Goal: Task Accomplishment & Management: Use online tool/utility

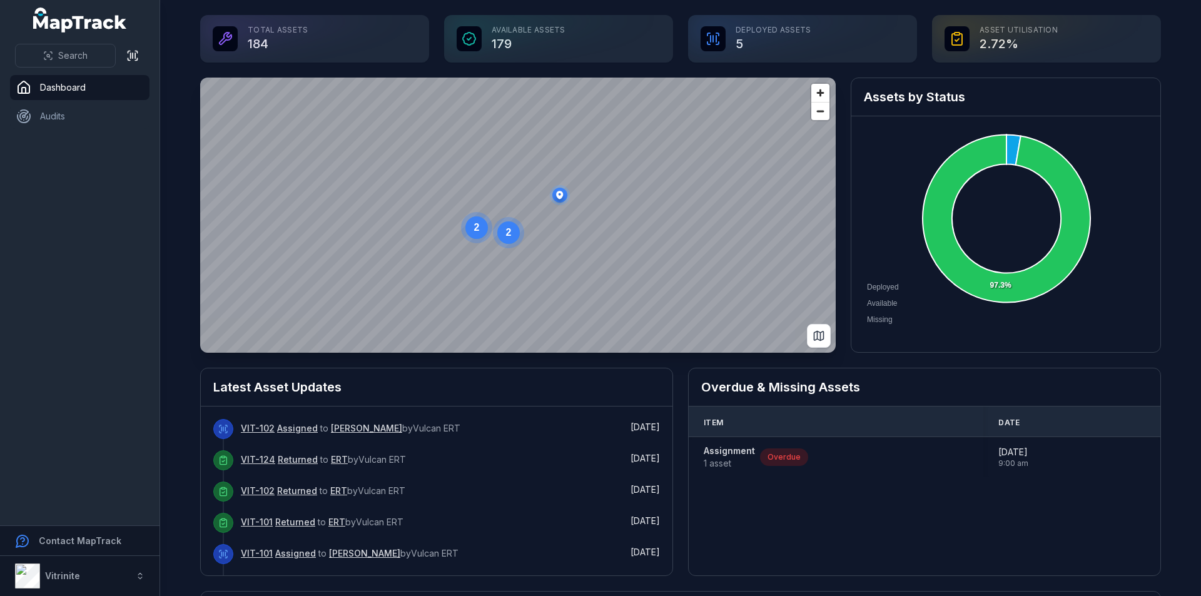
click at [346, 432] on link "[PERSON_NAME]" at bounding box center [366, 428] width 71 height 13
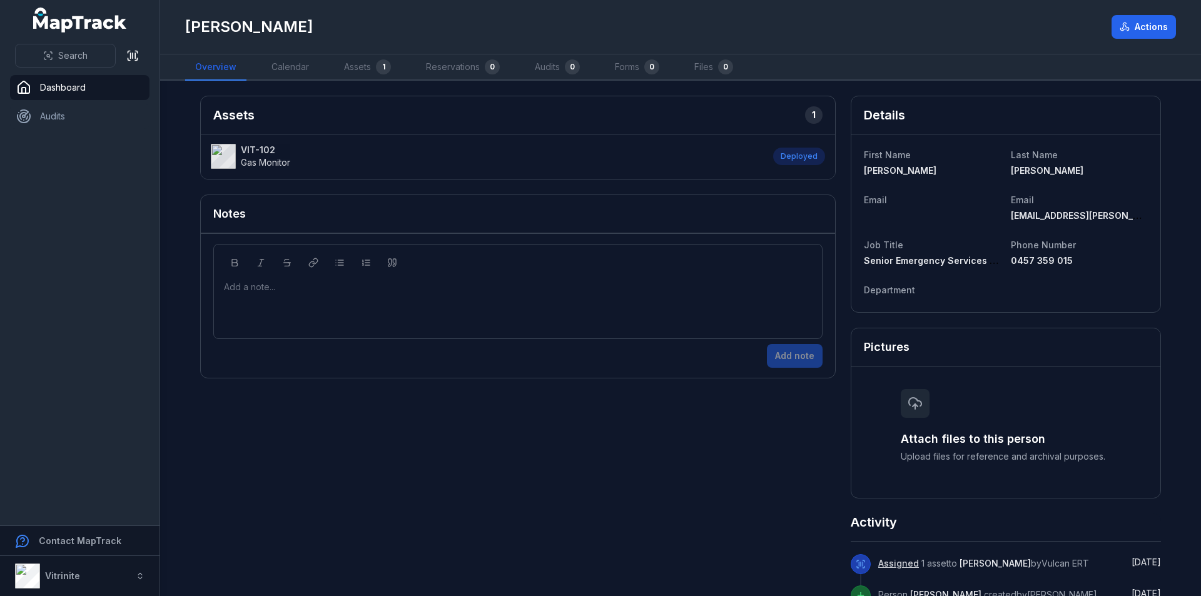
click at [1154, 39] on div "[PERSON_NAME] Actions" at bounding box center [680, 27] width 991 height 44
click at [1151, 28] on button "Actions" at bounding box center [1144, 27] width 64 height 24
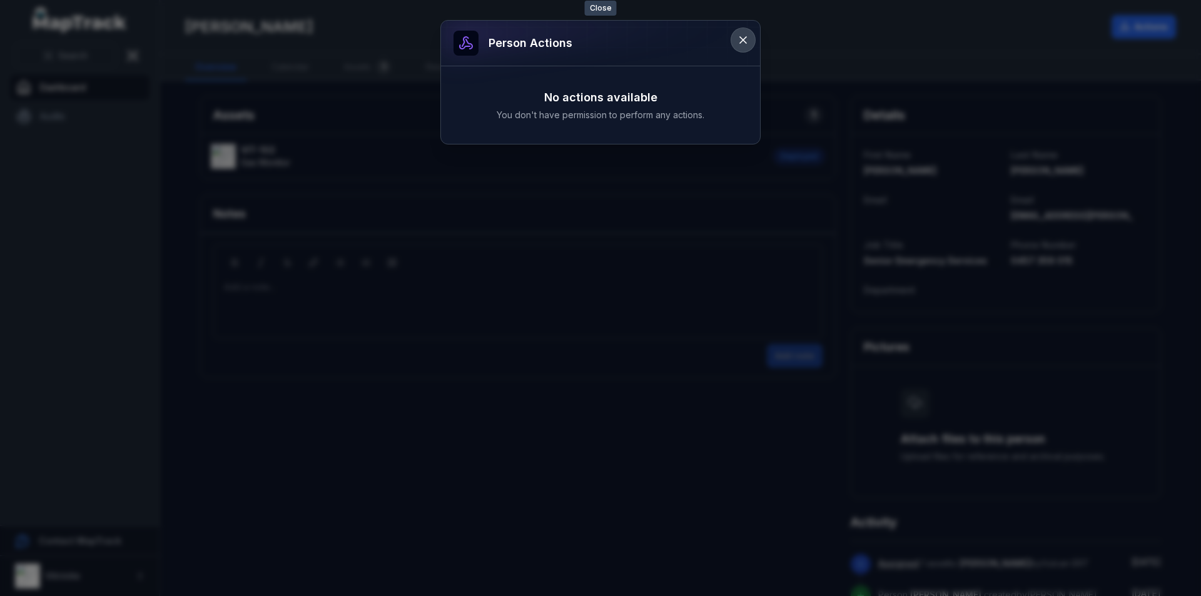
click at [746, 36] on icon at bounding box center [743, 40] width 13 height 13
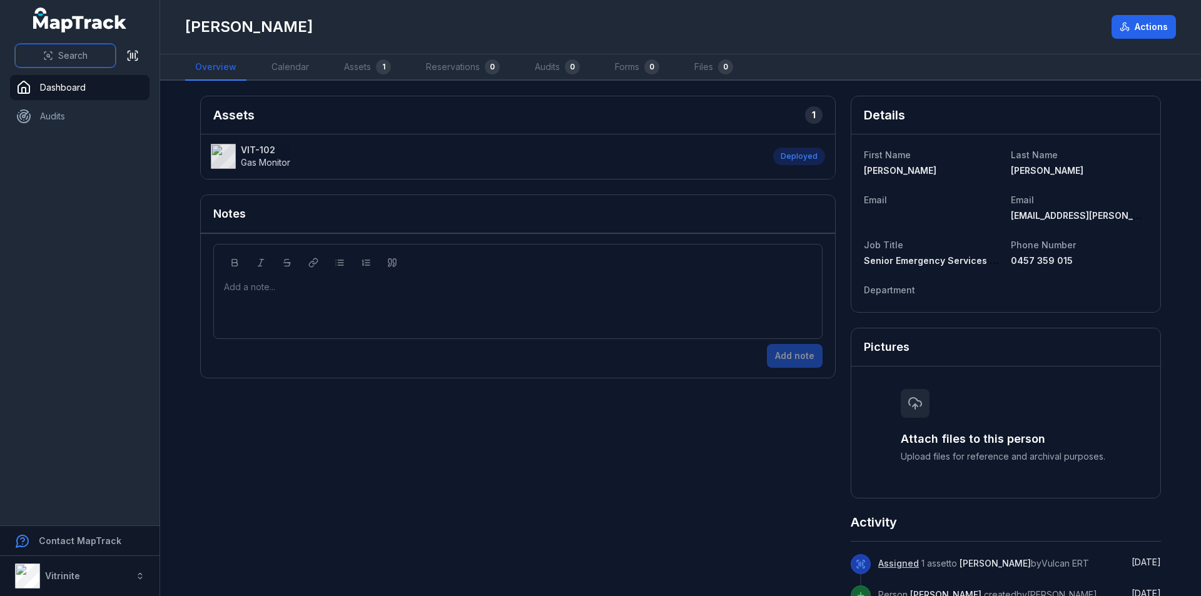
click at [80, 56] on span "Search" at bounding box center [72, 55] width 29 height 13
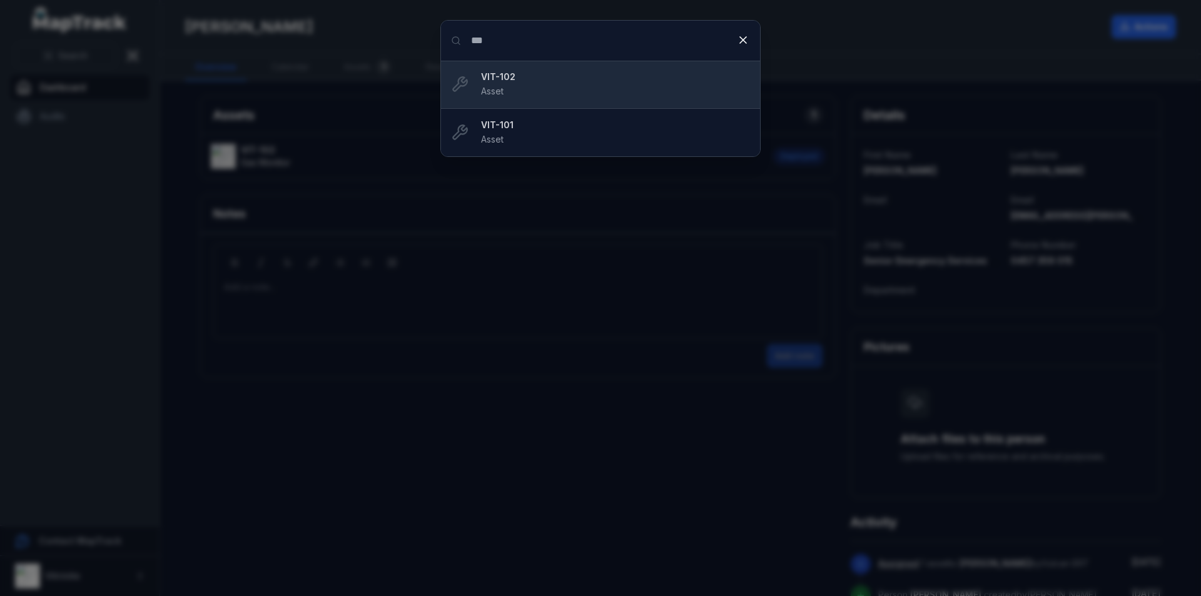
type input "***"
click at [535, 84] on div "VIT-102 Asset" at bounding box center [615, 85] width 269 height 28
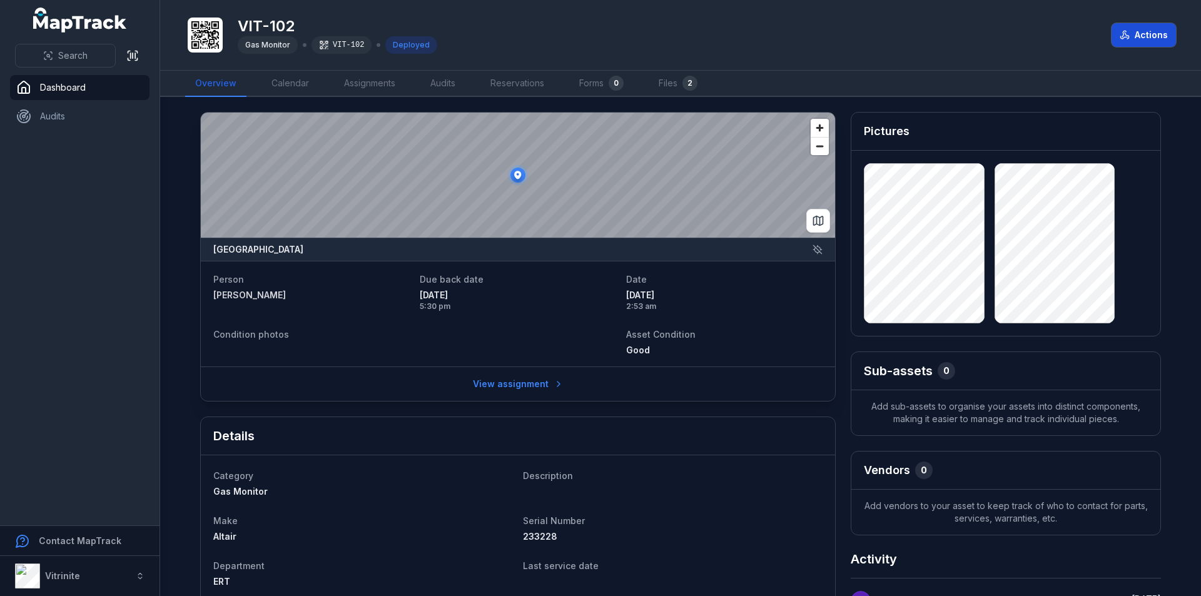
click at [1132, 33] on button "Actions" at bounding box center [1144, 35] width 64 height 24
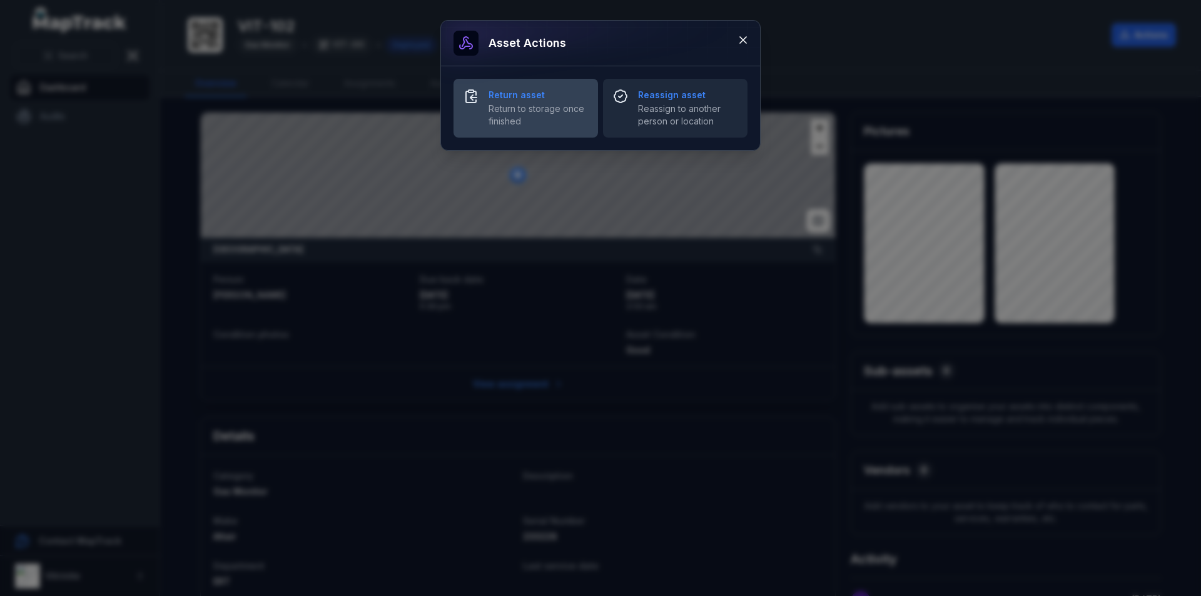
click at [538, 111] on span "Return to storage once finished" at bounding box center [538, 115] width 99 height 25
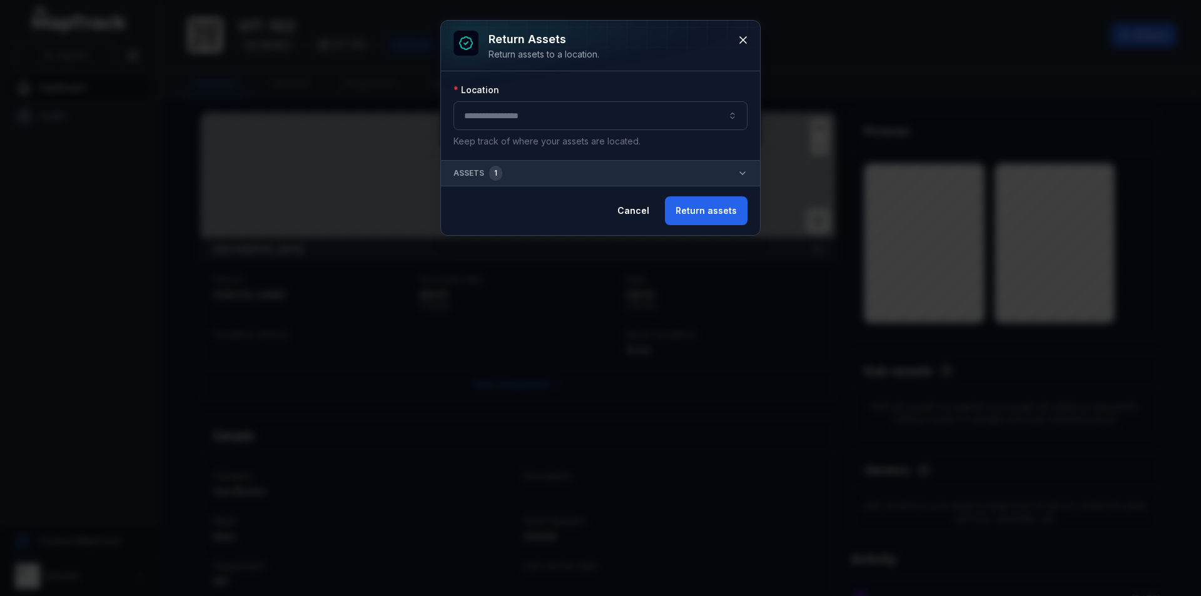
click at [491, 119] on button "button" at bounding box center [601, 115] width 294 height 29
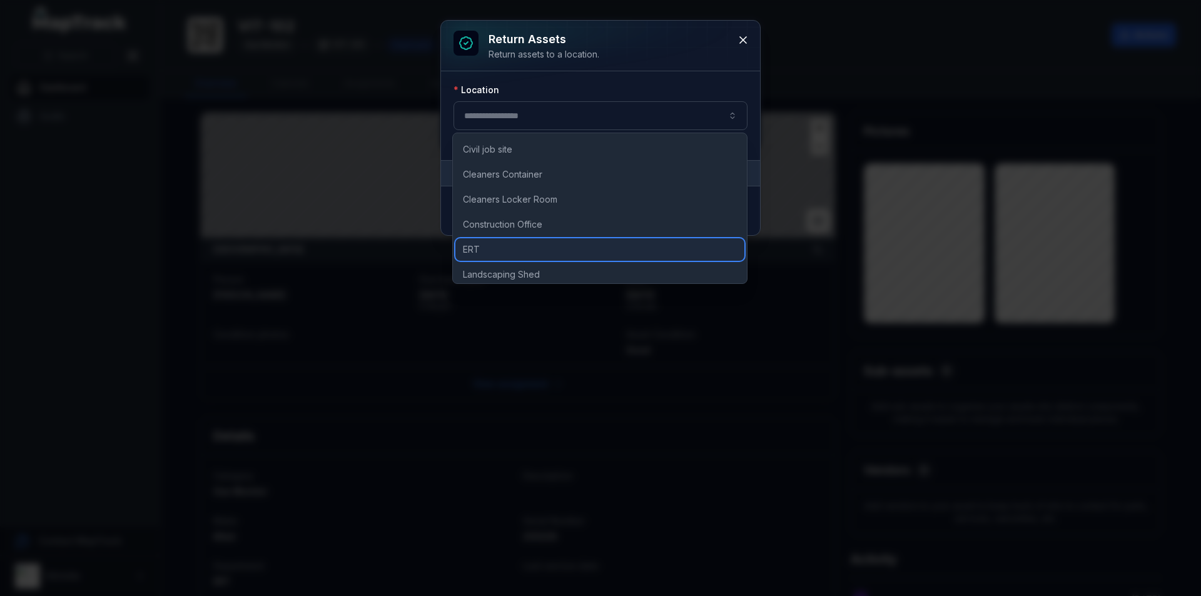
click at [484, 250] on div "ERT" at bounding box center [599, 249] width 289 height 23
type input "***"
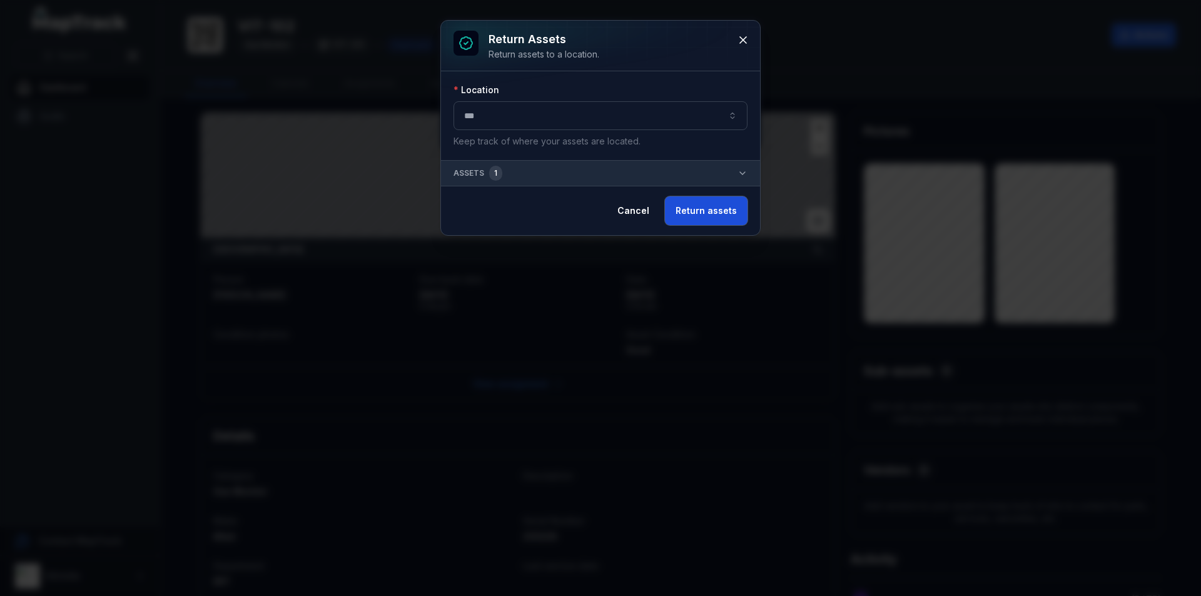
click at [686, 206] on button "Return assets" at bounding box center [706, 210] width 83 height 29
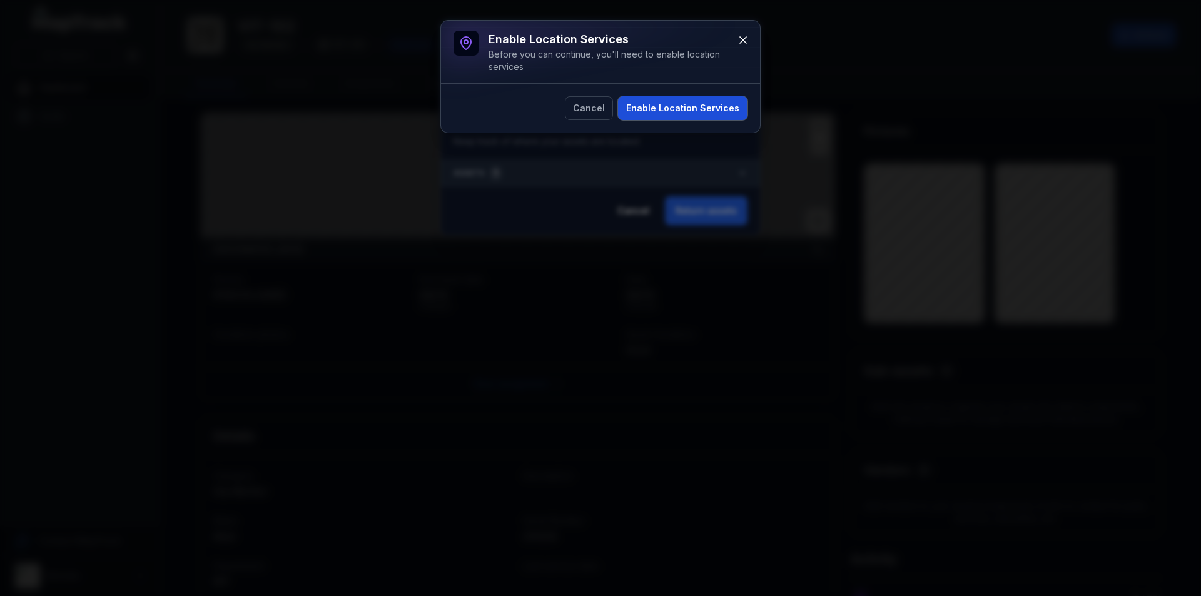
click at [690, 106] on button "Enable Location Services" at bounding box center [682, 108] width 129 height 24
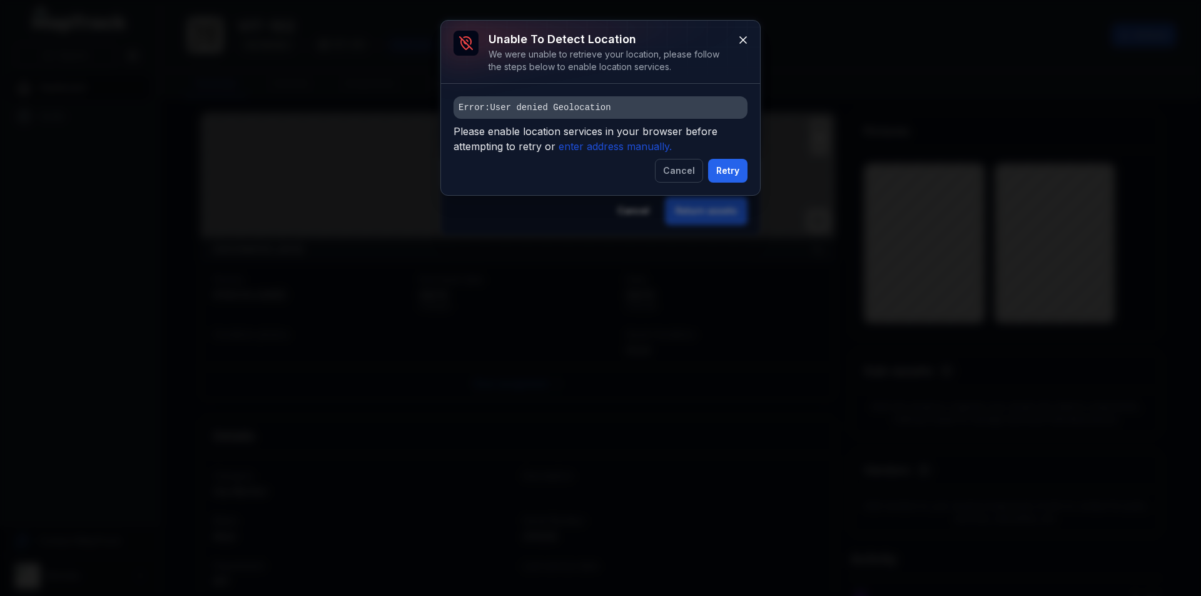
click at [605, 149] on icon "enter address manually." at bounding box center [615, 146] width 113 height 13
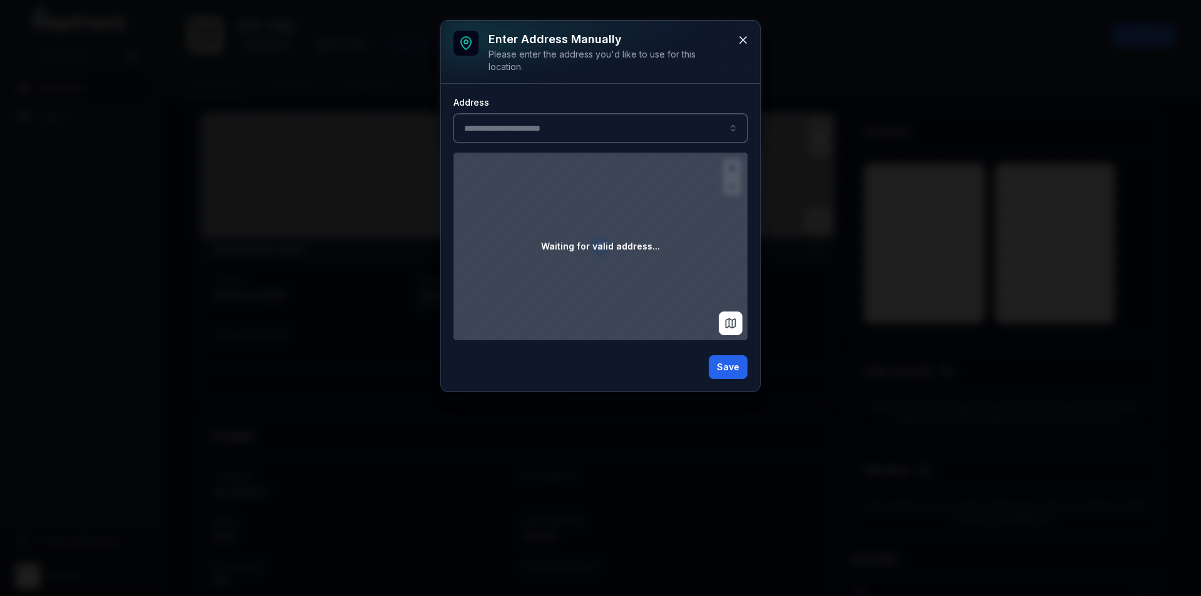
click at [517, 138] on input ":rv:-form-item-label" at bounding box center [601, 128] width 294 height 29
type input "**********"
click at [543, 161] on span "[GEOGRAPHIC_DATA]" at bounding box center [511, 162] width 88 height 13
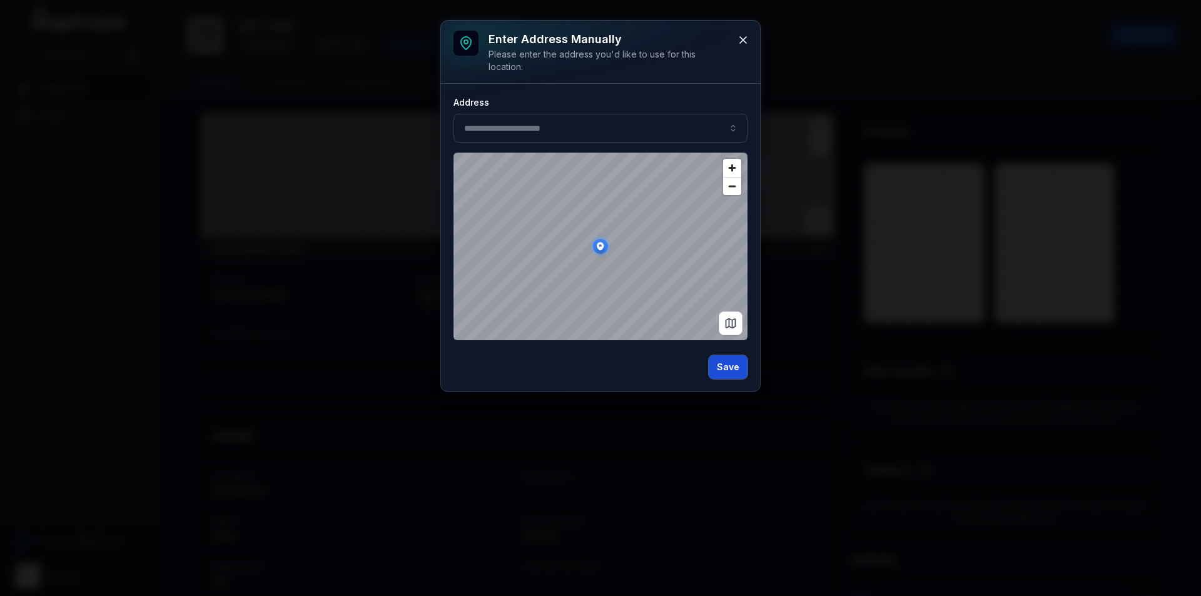
click at [731, 366] on button "Save" at bounding box center [728, 367] width 39 height 24
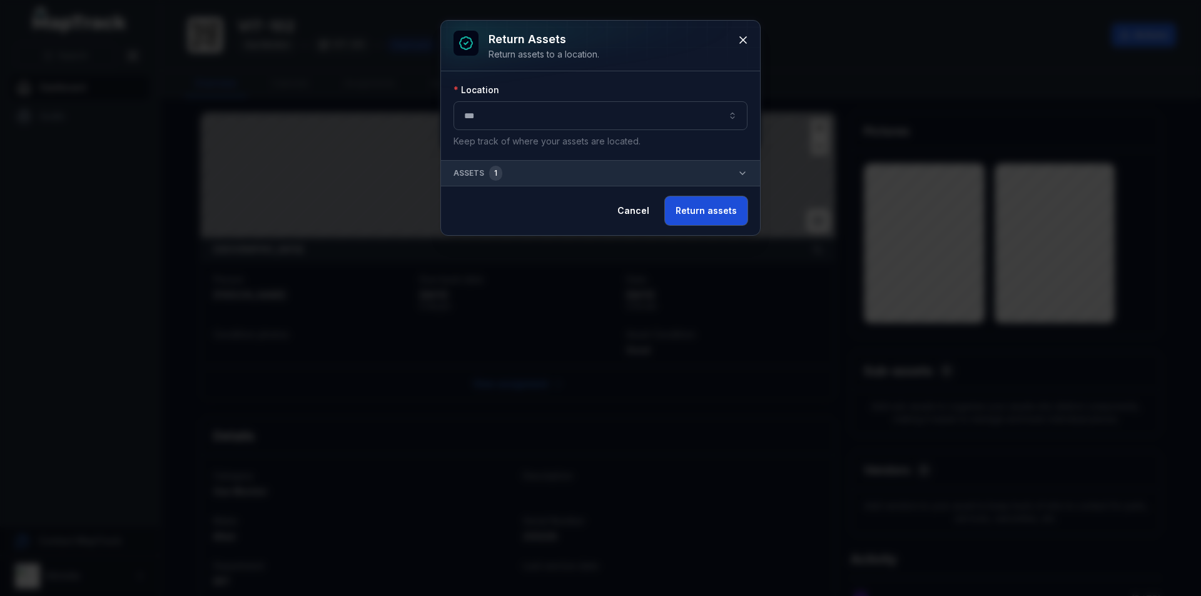
click at [700, 210] on button "Return assets" at bounding box center [706, 210] width 83 height 29
